Goal: Transaction & Acquisition: Purchase product/service

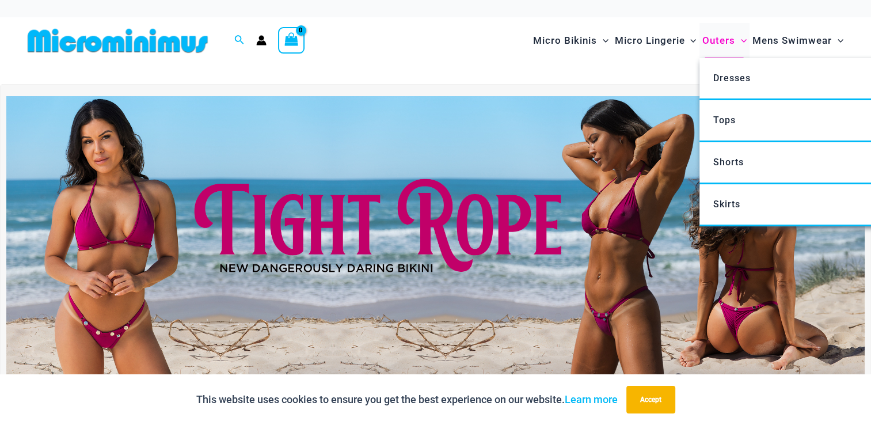
click at [719, 37] on span "Outers" at bounding box center [718, 40] width 33 height 29
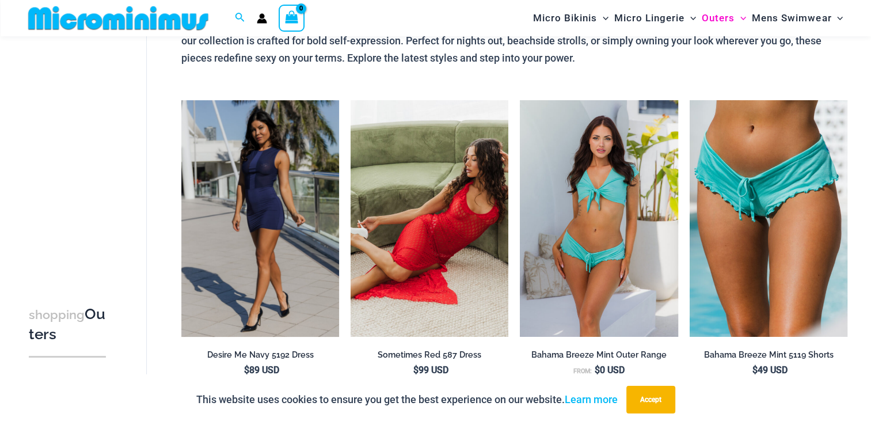
scroll to position [115, 0]
click at [652, 406] on button "Accept" at bounding box center [650, 400] width 49 height 28
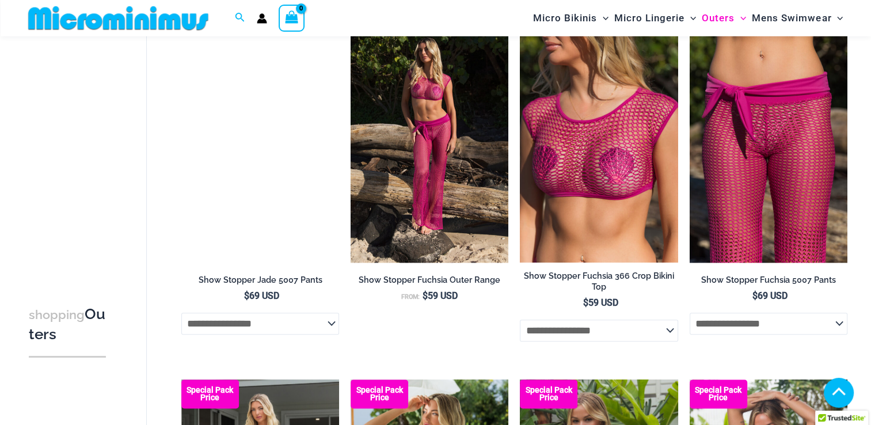
scroll to position [1231, 0]
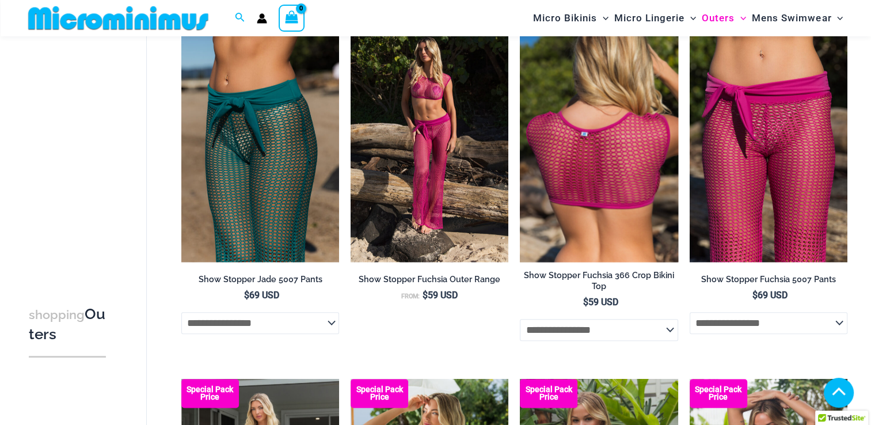
click at [561, 169] on img at bounding box center [599, 143] width 158 height 237
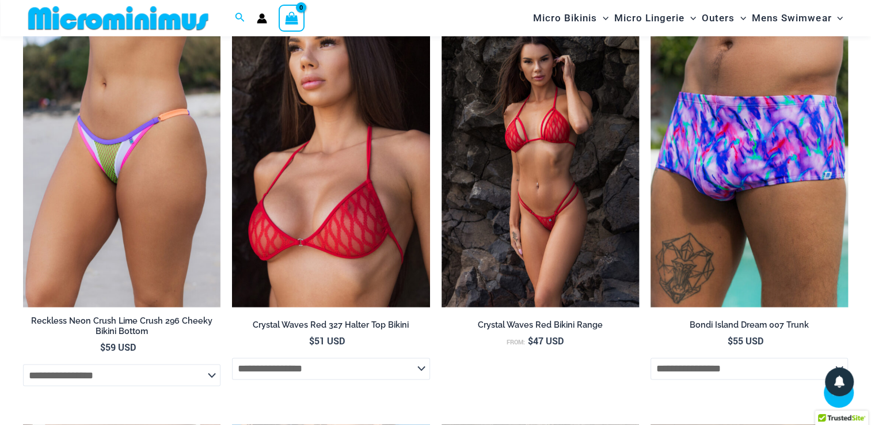
scroll to position [1811, 0]
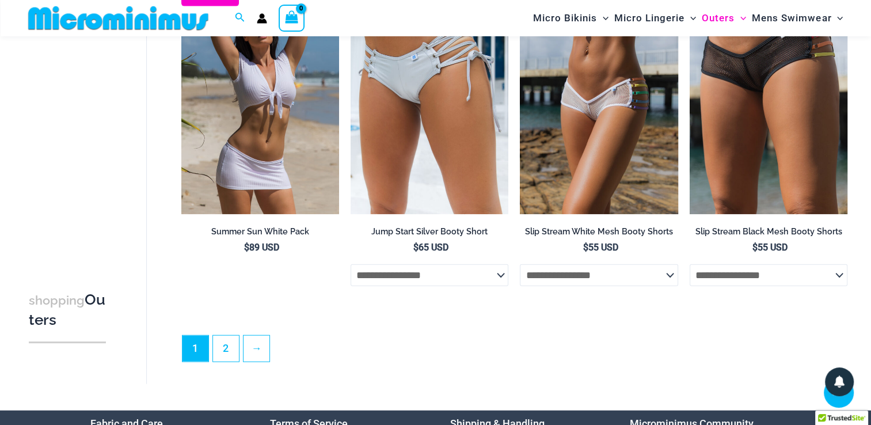
scroll to position [2647, 0]
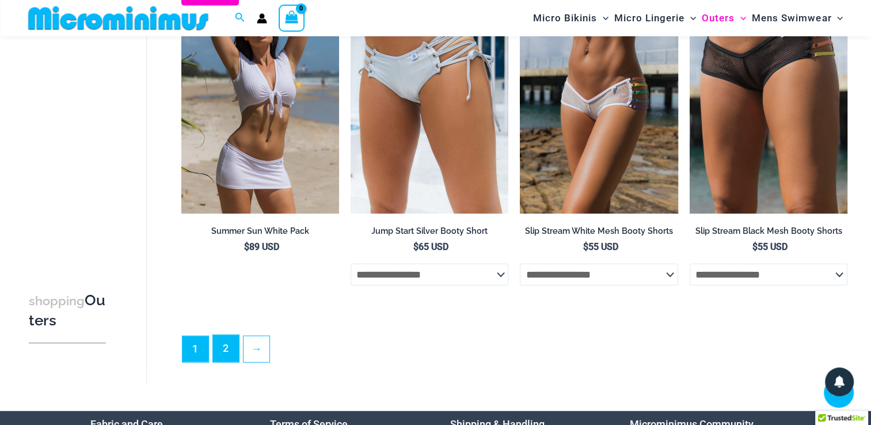
click at [220, 353] on link "2" at bounding box center [226, 348] width 26 height 27
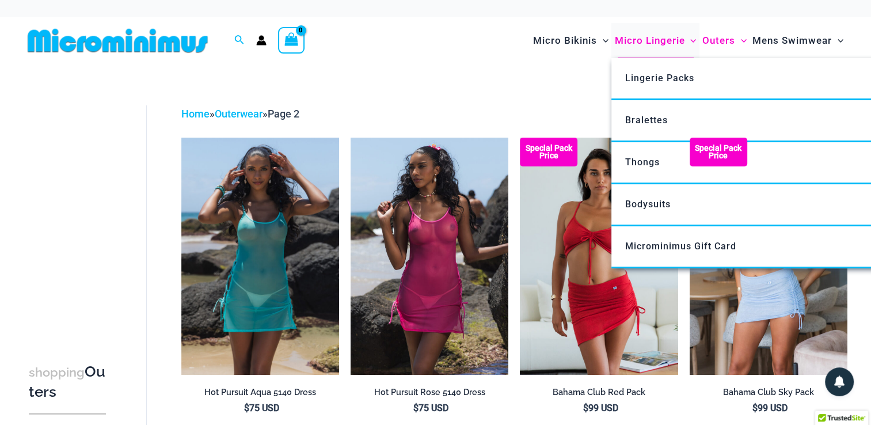
click at [640, 36] on span "Micro Lingerie" at bounding box center [649, 40] width 70 height 29
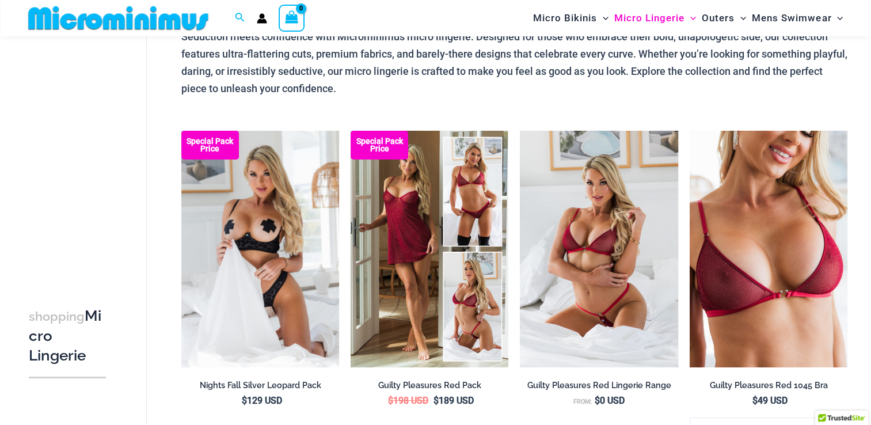
scroll to position [87, 0]
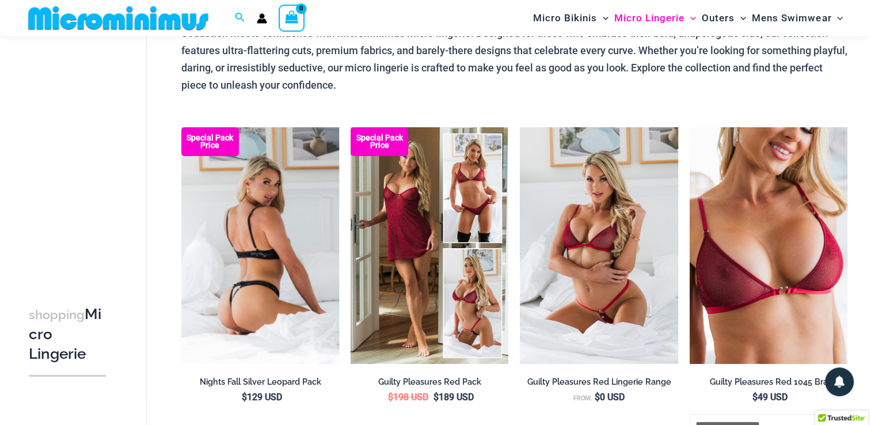
click at [256, 260] on img at bounding box center [260, 245] width 158 height 237
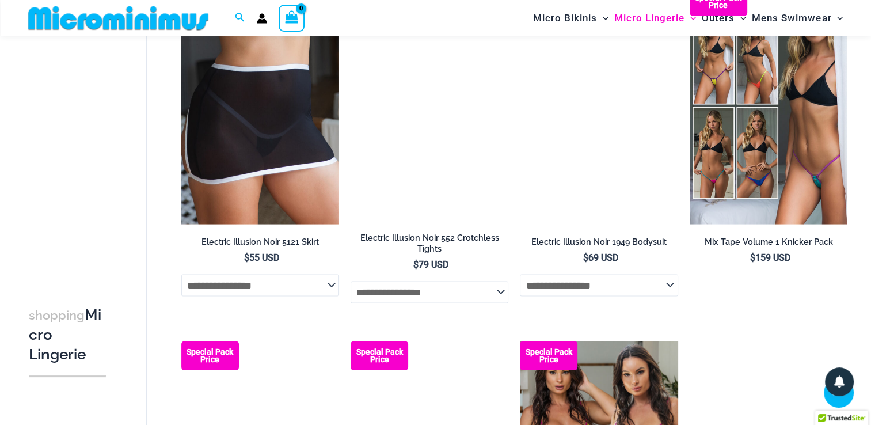
scroll to position [2324, 0]
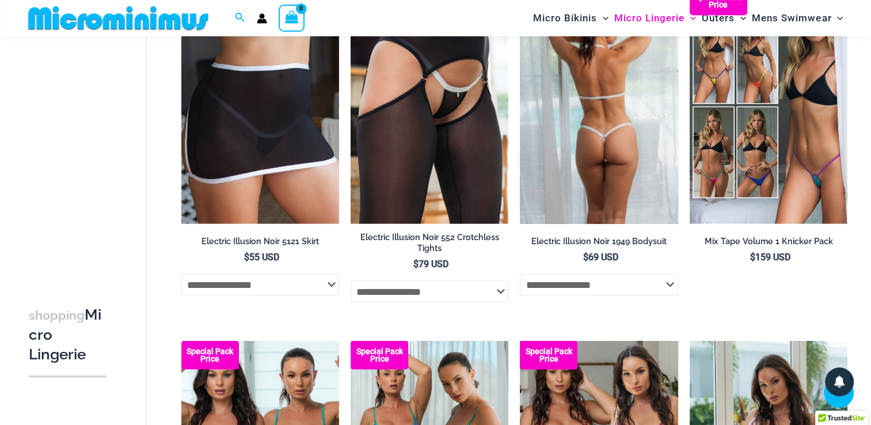
click at [671, 294] on select "**********" at bounding box center [599, 285] width 158 height 22
click at [520, 280] on select "**********" at bounding box center [599, 285] width 158 height 22
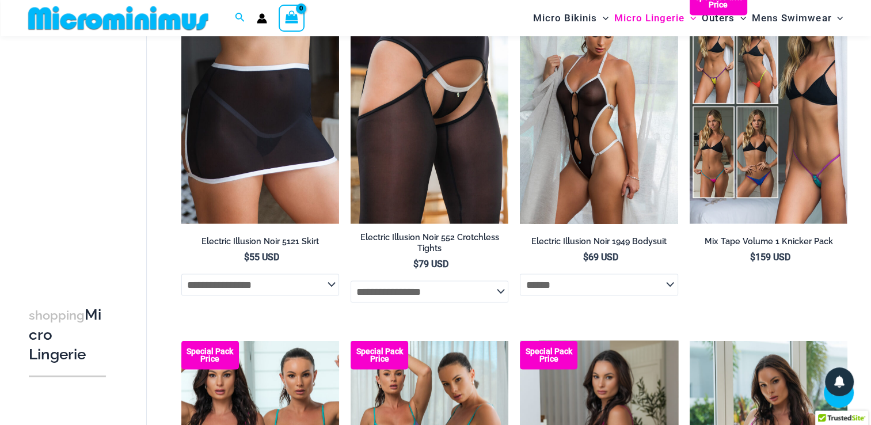
select select "******"
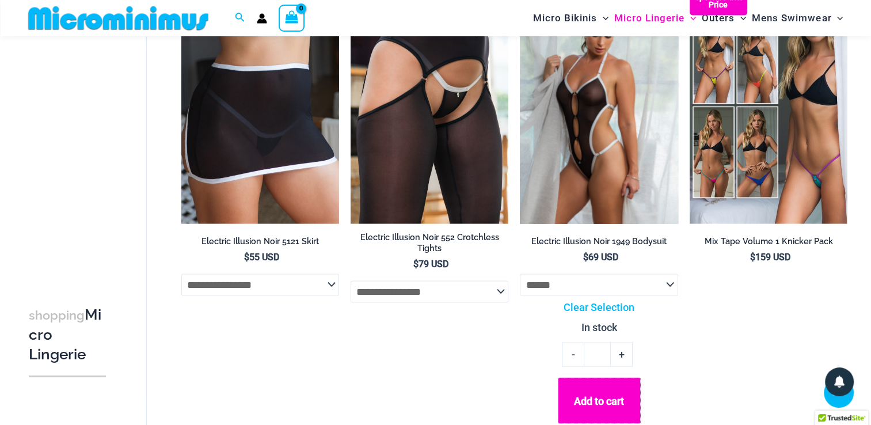
click at [594, 400] on button "Add to cart" at bounding box center [599, 401] width 83 height 46
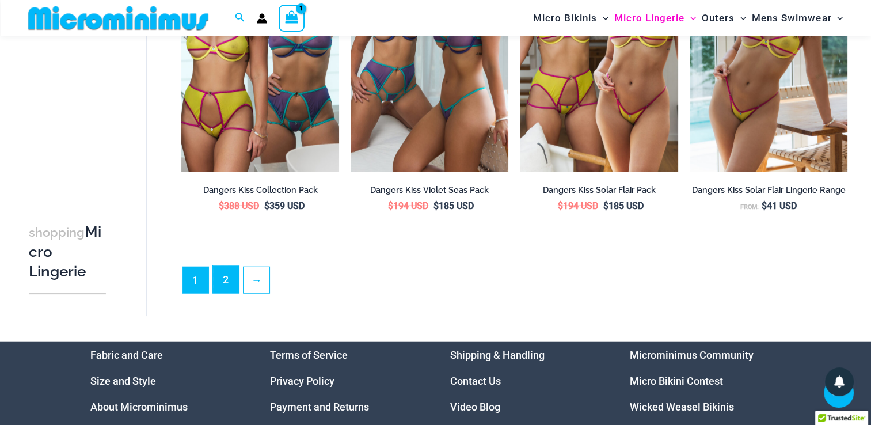
scroll to position [2820, 0]
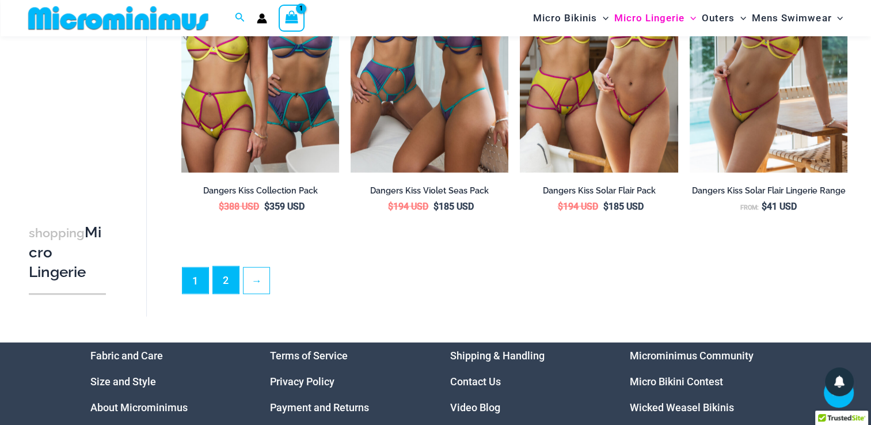
click at [226, 287] on link "2" at bounding box center [226, 280] width 26 height 27
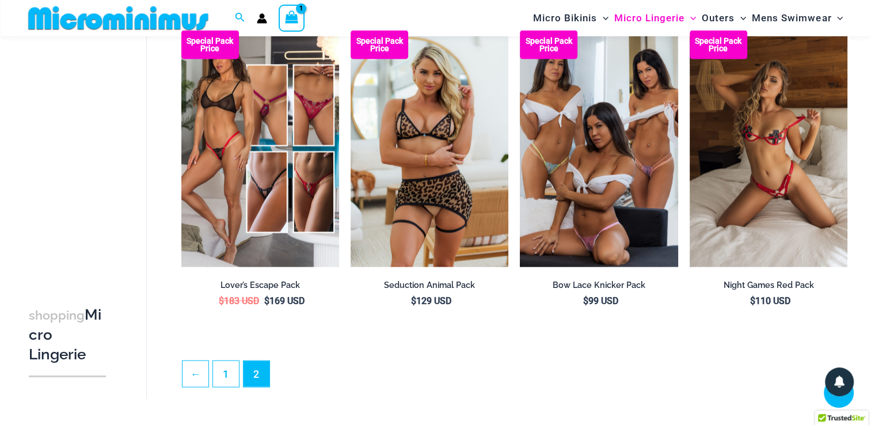
scroll to position [2570, 0]
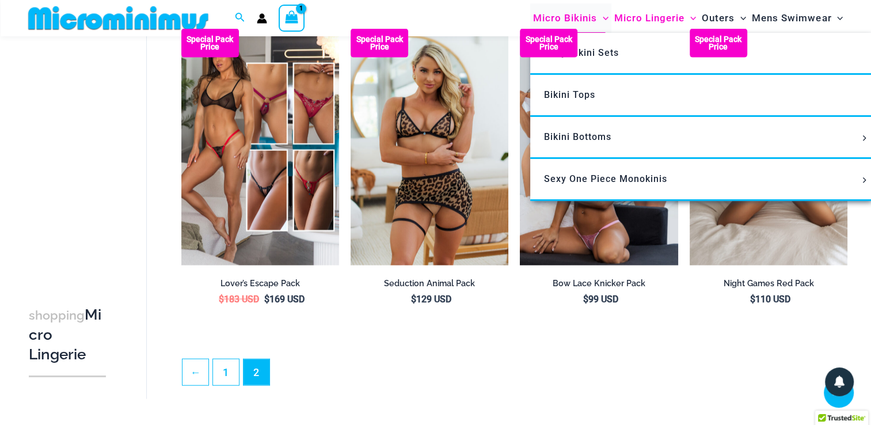
click at [558, 16] on span "Micro Bikinis" at bounding box center [565, 17] width 64 height 29
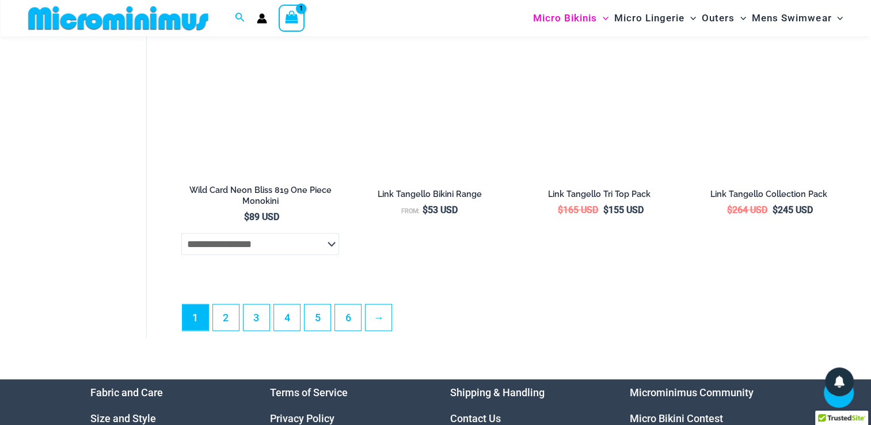
scroll to position [2958, 0]
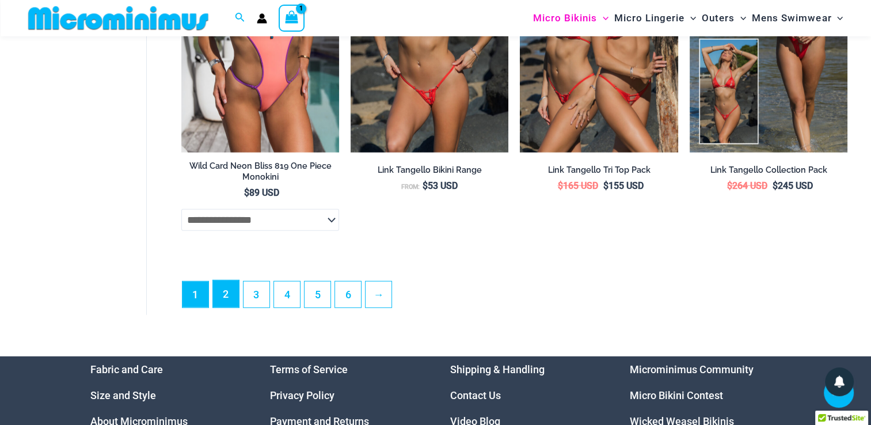
click at [218, 301] on link "2" at bounding box center [226, 293] width 26 height 27
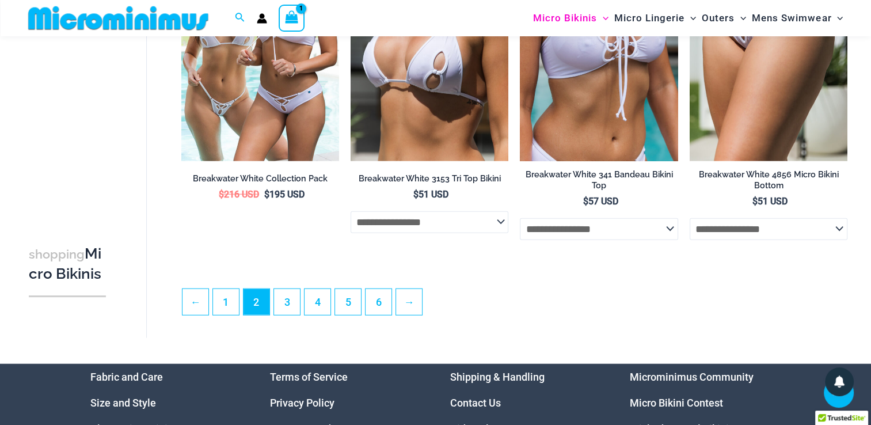
scroll to position [2682, 0]
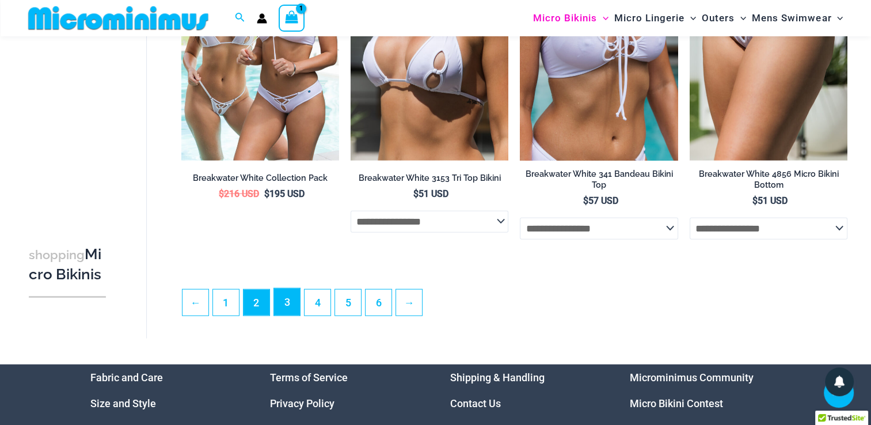
click at [292, 315] on link "3" at bounding box center [287, 301] width 26 height 27
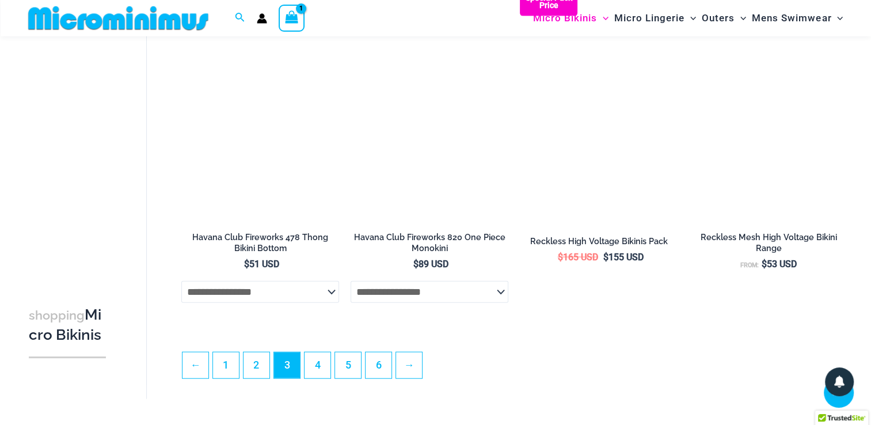
scroll to position [2621, 0]
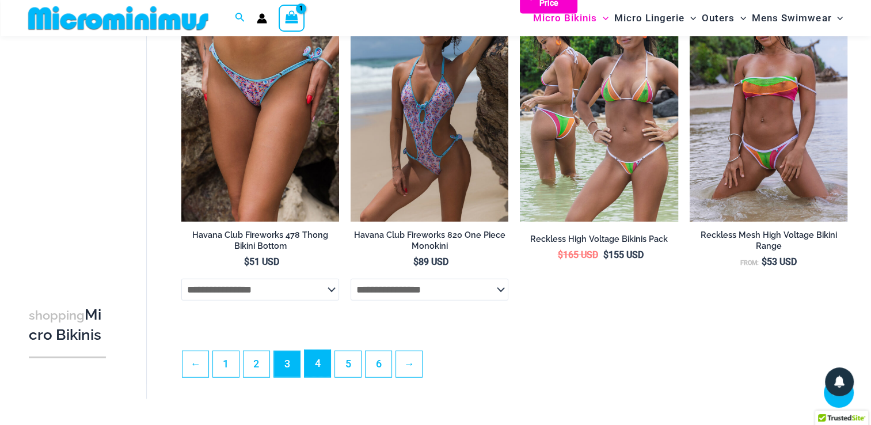
click at [320, 377] on link "4" at bounding box center [318, 363] width 26 height 27
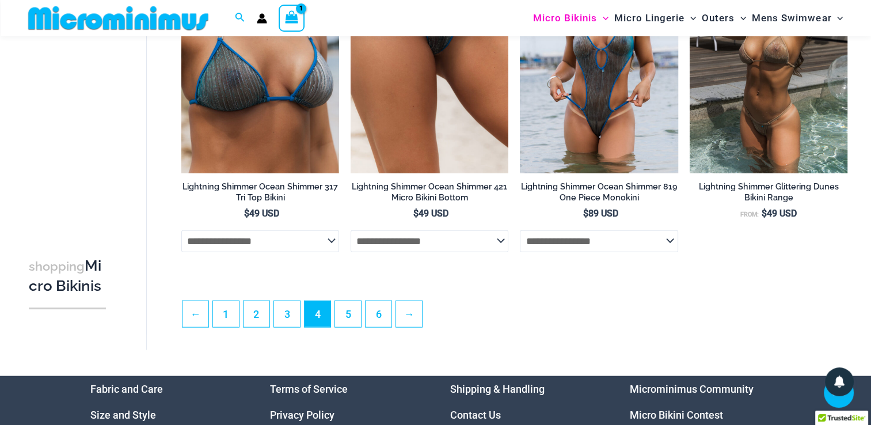
scroll to position [2659, 0]
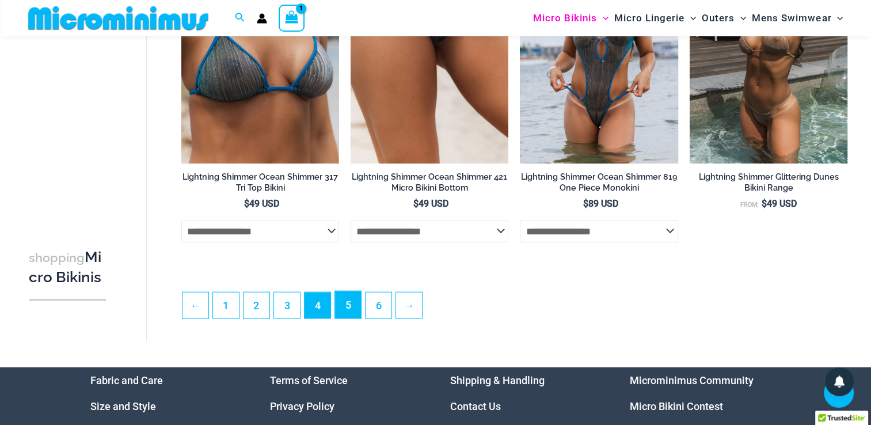
click at [350, 312] on link "5" at bounding box center [348, 304] width 26 height 27
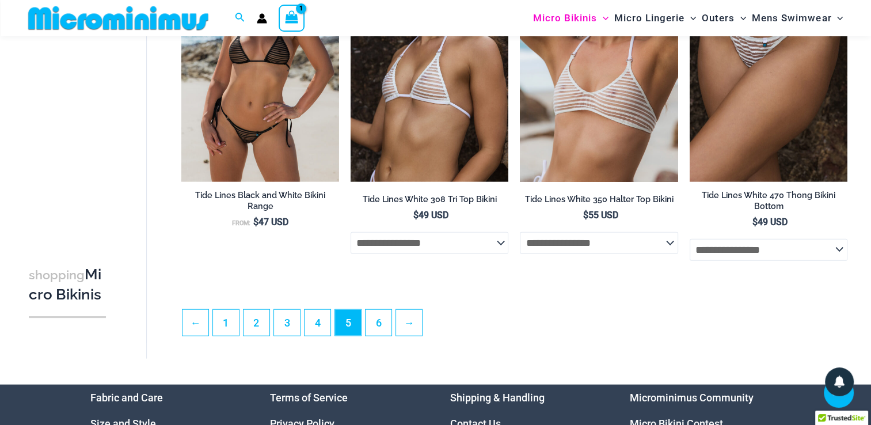
scroll to position [2627, 0]
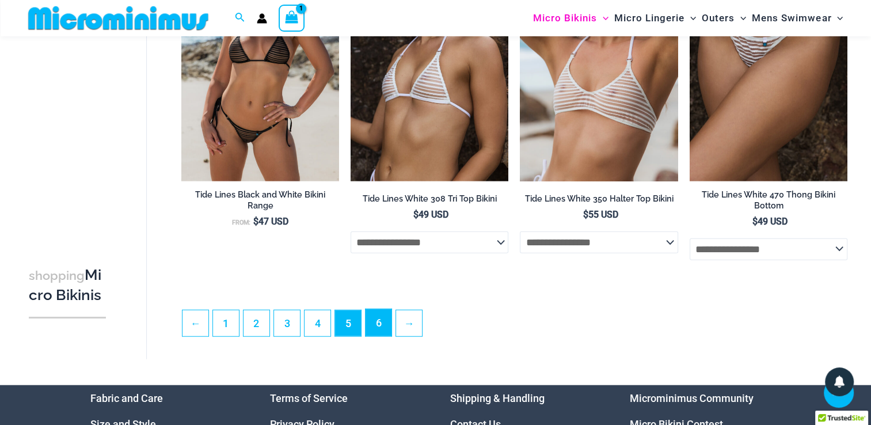
click at [382, 332] on link "6" at bounding box center [379, 322] width 26 height 27
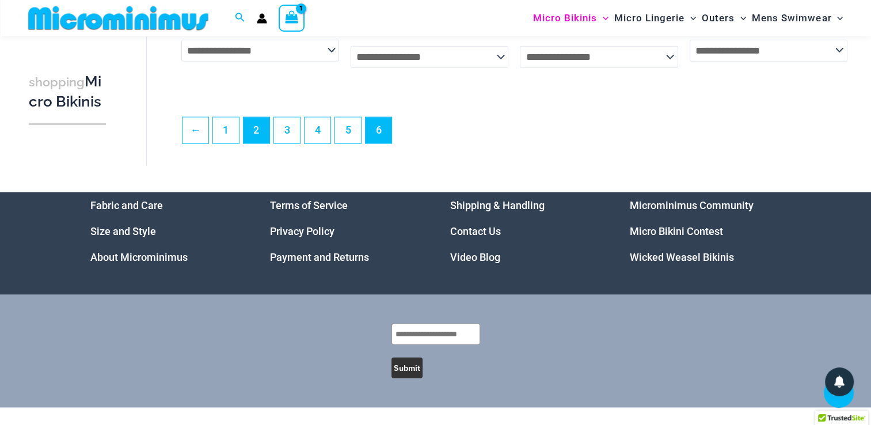
scroll to position [2847, 0]
